Goal: Information Seeking & Learning: Check status

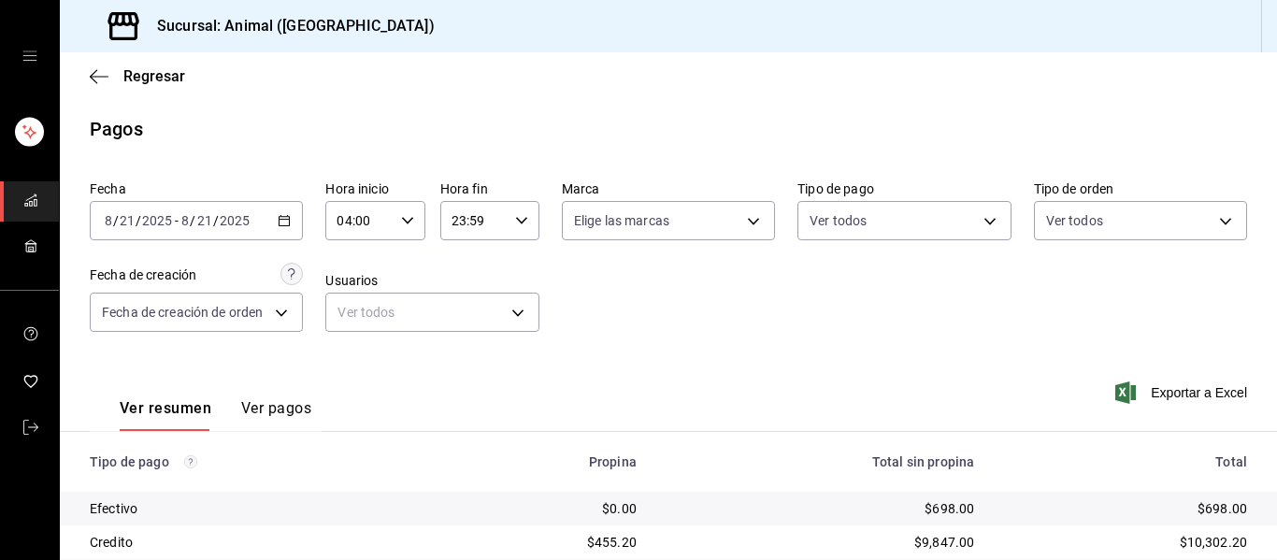
scroll to position [265, 0]
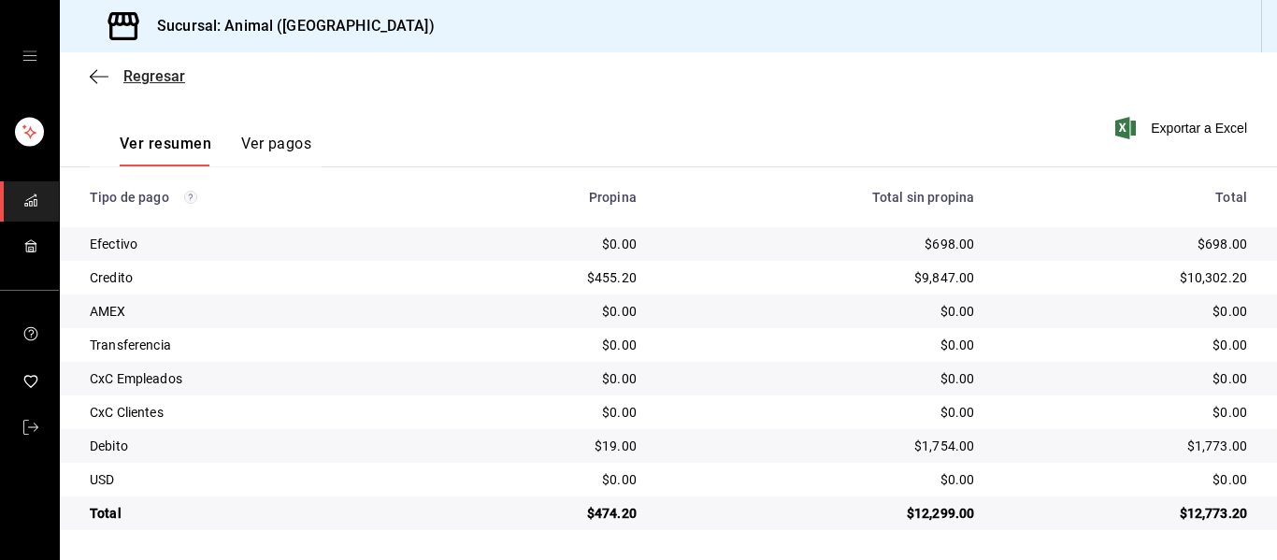
click at [92, 76] on icon "button" at bounding box center [99, 76] width 19 height 1
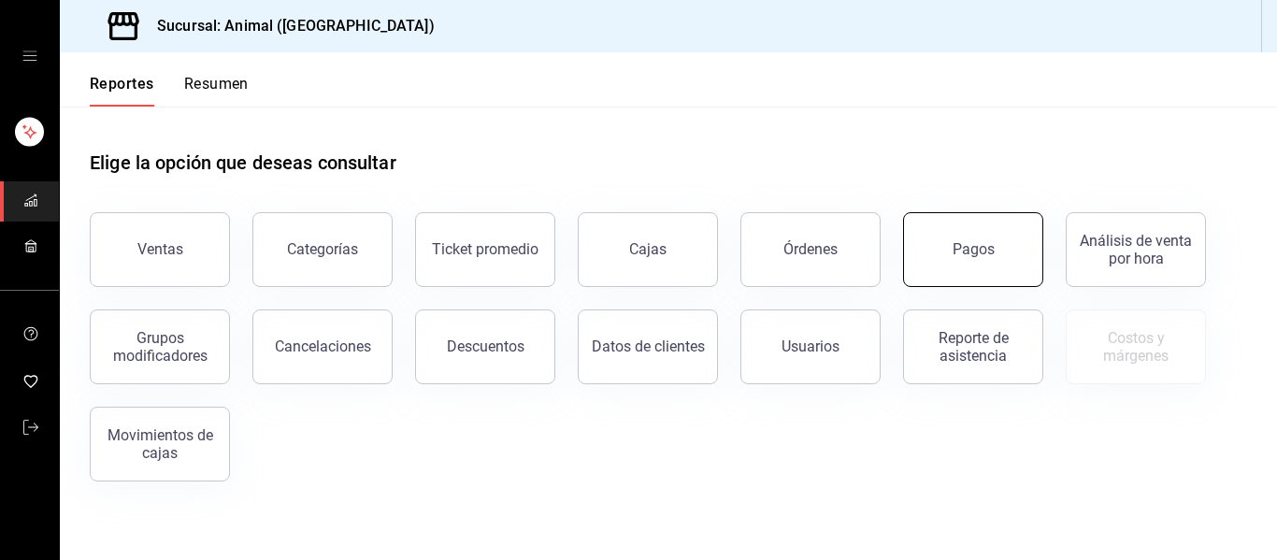
click at [965, 258] on button "Pagos" at bounding box center [973, 249] width 140 height 75
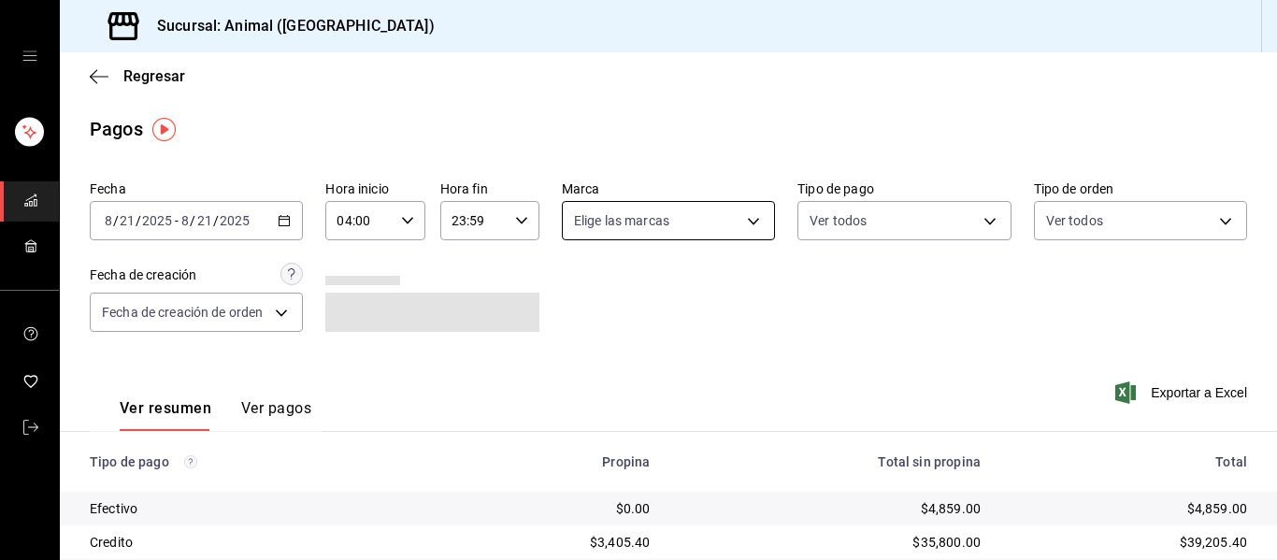
click at [748, 219] on body "Sucursal: Animal ([GEOGRAPHIC_DATA]) Regresar Pagos Fecha [DATE] [DATE] - [DATE…" at bounding box center [638, 280] width 1277 height 560
click at [693, 303] on li "Ver todas" at bounding box center [676, 291] width 239 height 55
type input "96838179-8fbb-4073-aae3-1789726318c8"
checkbox input "true"
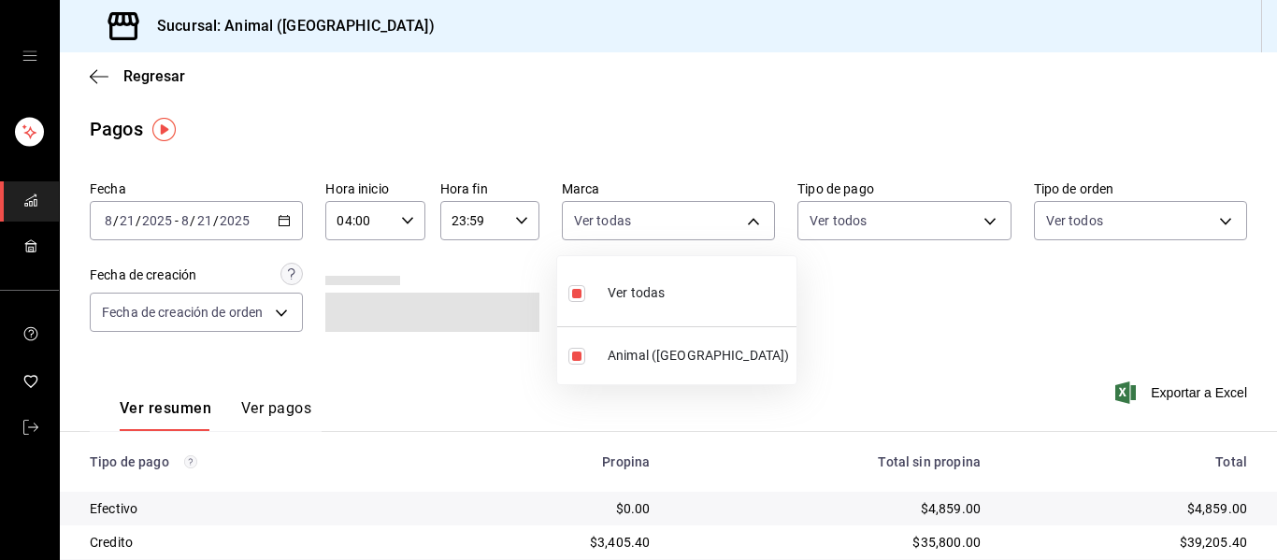
click at [926, 359] on div at bounding box center [638, 280] width 1277 height 560
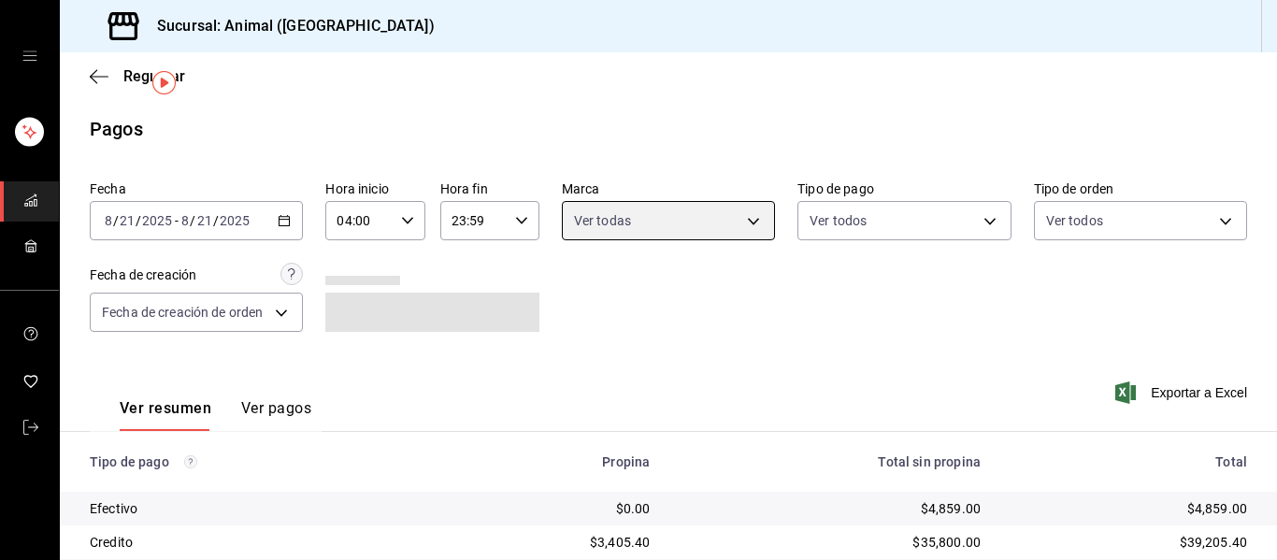
scroll to position [265, 0]
